Goal: Navigation & Orientation: Go to known website

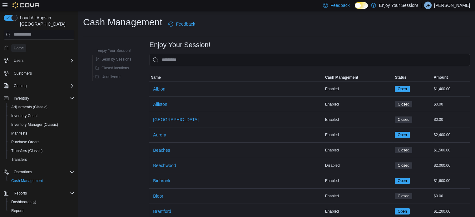
click at [17, 46] on span "Home" at bounding box center [19, 48] width 10 height 5
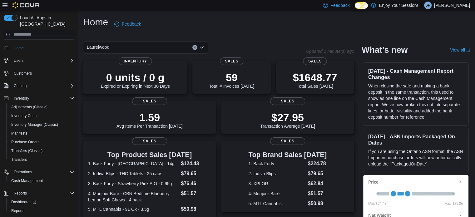
click at [213, 25] on div "Home Feedback" at bounding box center [276, 24] width 387 height 16
